Goal: Information Seeking & Learning: Learn about a topic

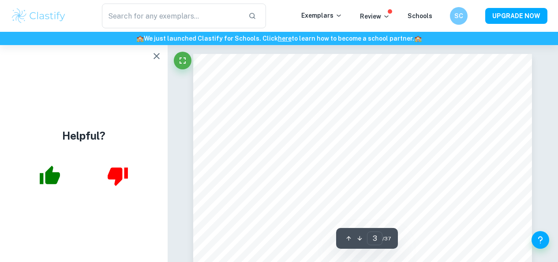
scroll to position [1161, 0]
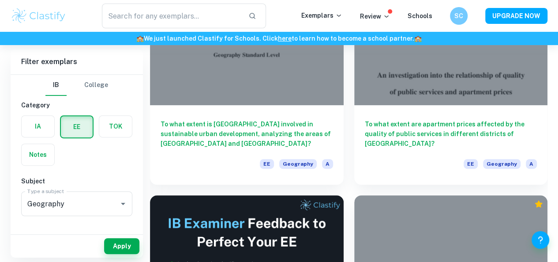
scroll to position [157, 0]
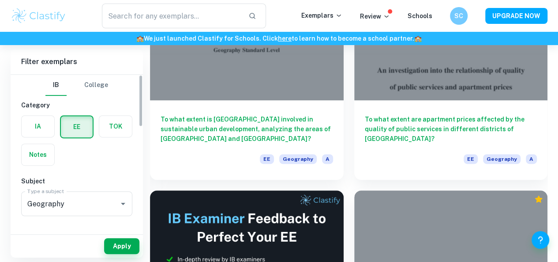
click at [37, 127] on label "button" at bounding box center [38, 126] width 33 height 21
click at [0, 0] on input "radio" at bounding box center [0, 0] width 0 height 0
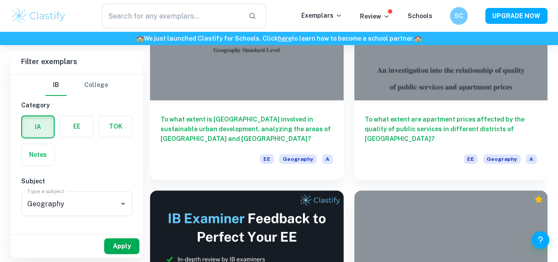
click at [125, 247] on button "Apply" at bounding box center [121, 246] width 35 height 16
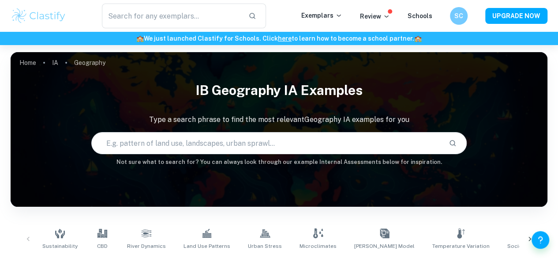
click at [287, 142] on input "text" at bounding box center [267, 143] width 350 height 25
type input "sphere of influence"
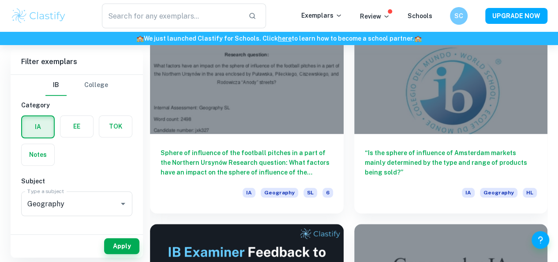
scroll to position [309, 0]
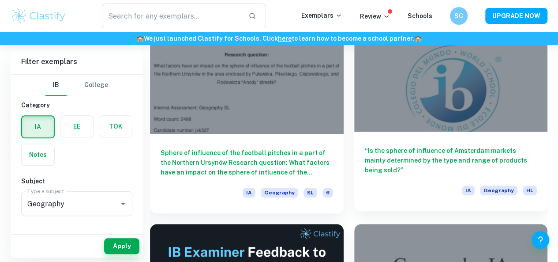
click at [364, 131] on div "“Is the sphere of influence of Amsterdam markets mainly determined by the type …" at bounding box center [451, 170] width 194 height 79
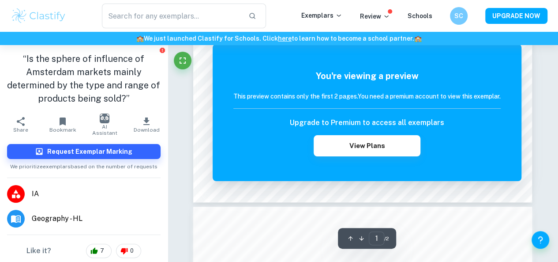
scroll to position [367, 0]
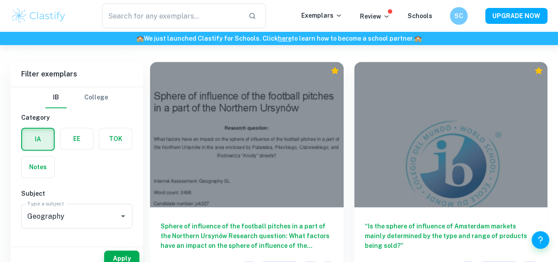
scroll to position [270, 0]
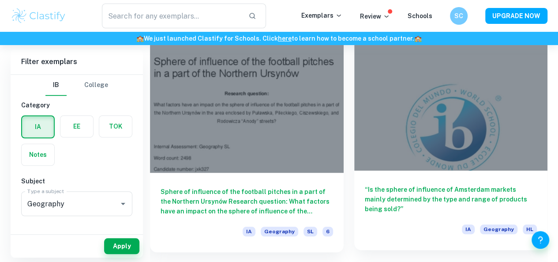
click at [354, 101] on div at bounding box center [451, 97] width 194 height 145
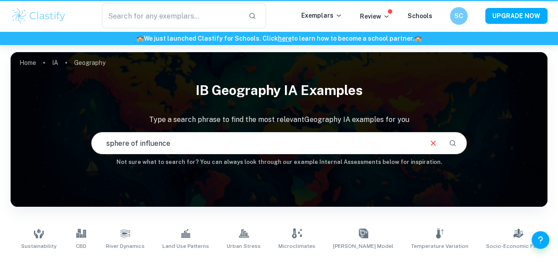
scroll to position [168, 0]
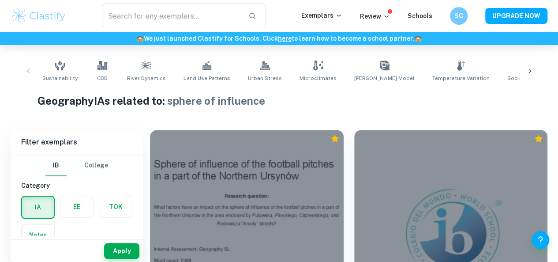
drag, startPoint x: 528, startPoint y: 72, endPoint x: 474, endPoint y: -25, distance: 111.6
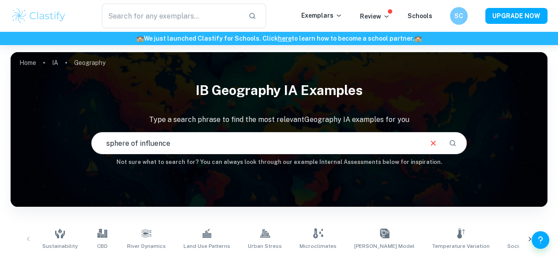
click at [191, 150] on input "sphere of influence" at bounding box center [257, 143] width 330 height 25
type input "s"
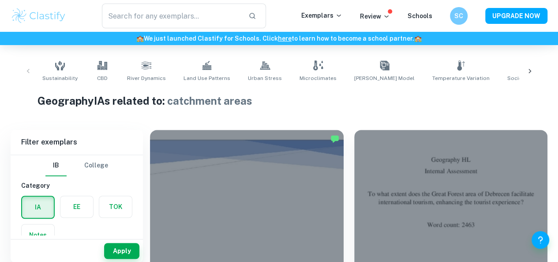
scroll to position [23, 0]
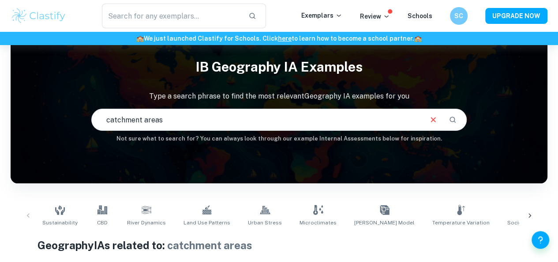
type input "catchment areas"
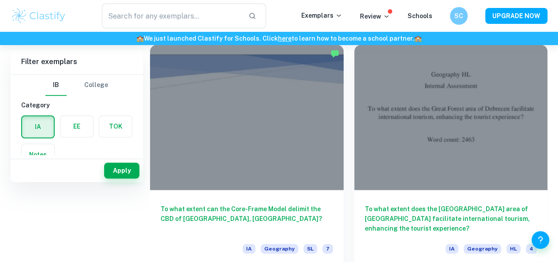
scroll to position [59, 0]
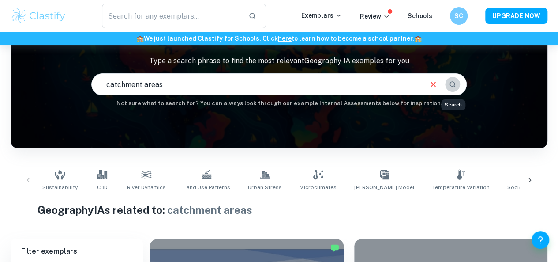
click at [454, 88] on icon "Search" at bounding box center [453, 84] width 8 height 8
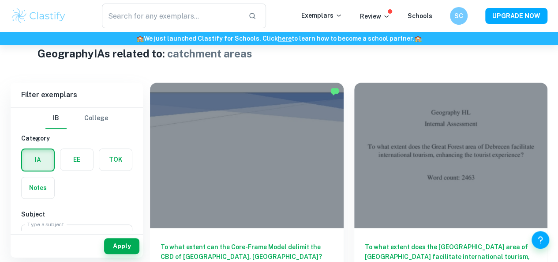
scroll to position [214, 0]
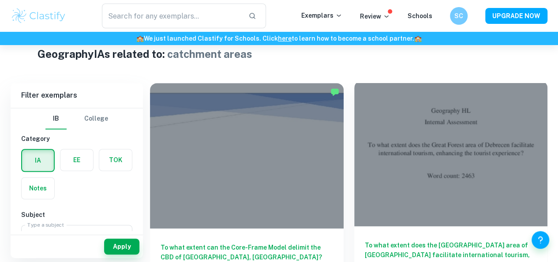
click at [354, 226] on div "To what extent does the [GEOGRAPHIC_DATA] area of [GEOGRAPHIC_DATA] facilitate …" at bounding box center [451, 265] width 194 height 79
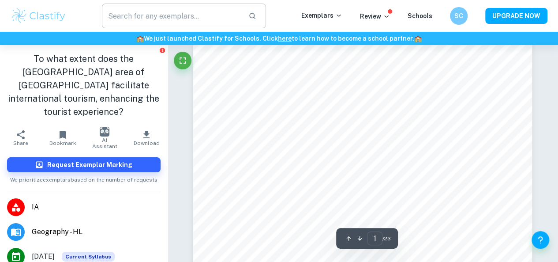
scroll to position [43, 0]
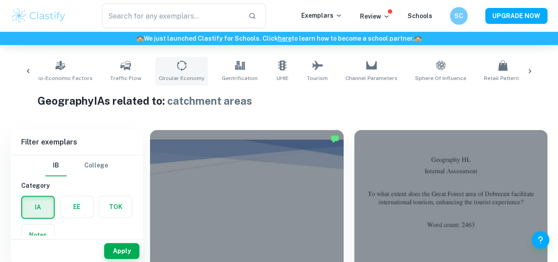
scroll to position [0, 485]
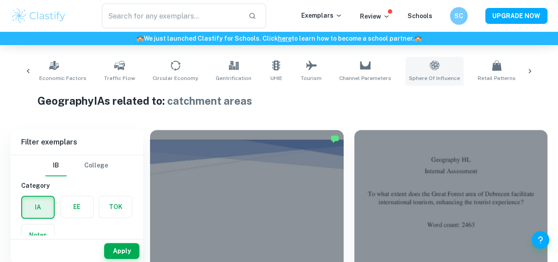
click at [429, 70] on icon at bounding box center [434, 65] width 11 height 11
type input "Sphere of Influence"
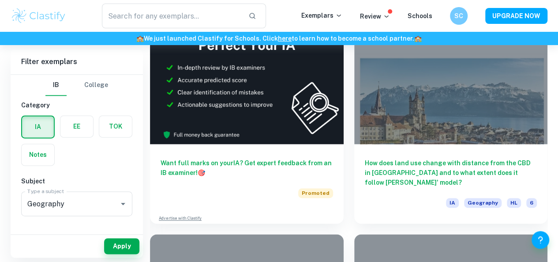
scroll to position [541, 0]
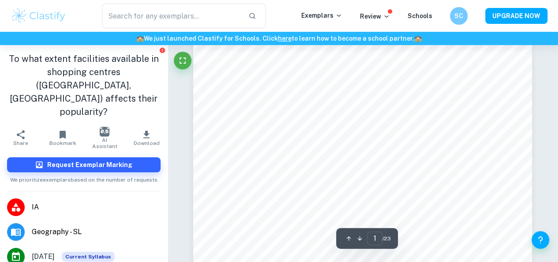
scroll to position [76, 0]
